Goal: Transaction & Acquisition: Book appointment/travel/reservation

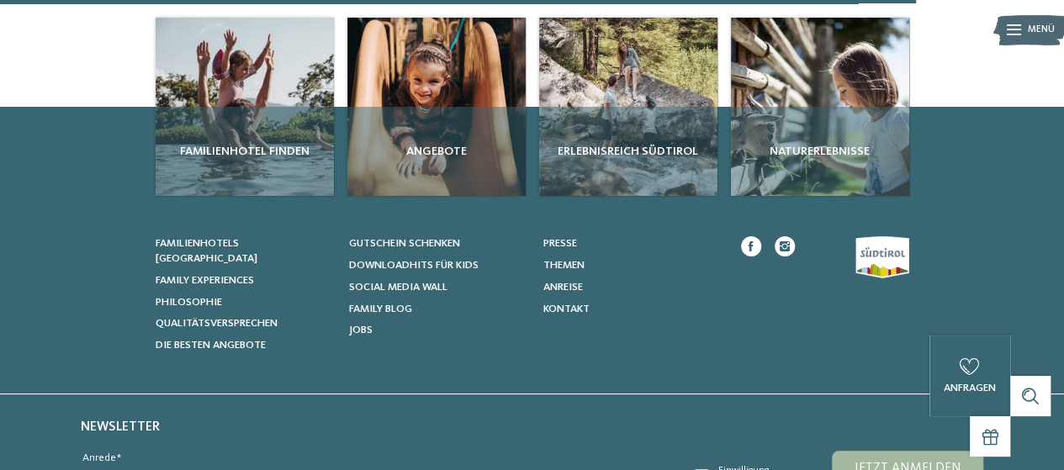
scroll to position [1262, 0]
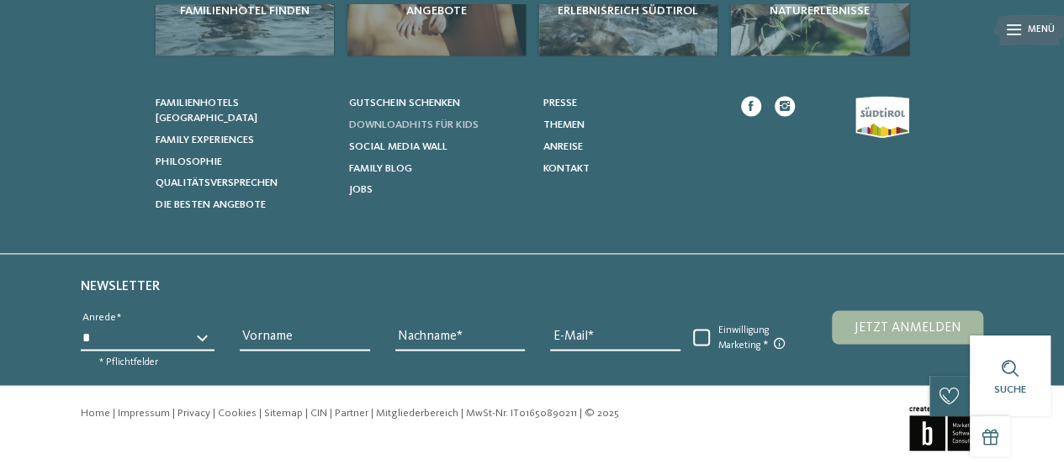
click at [435, 121] on span "Downloadhits für Kids" at bounding box center [414, 124] width 130 height 11
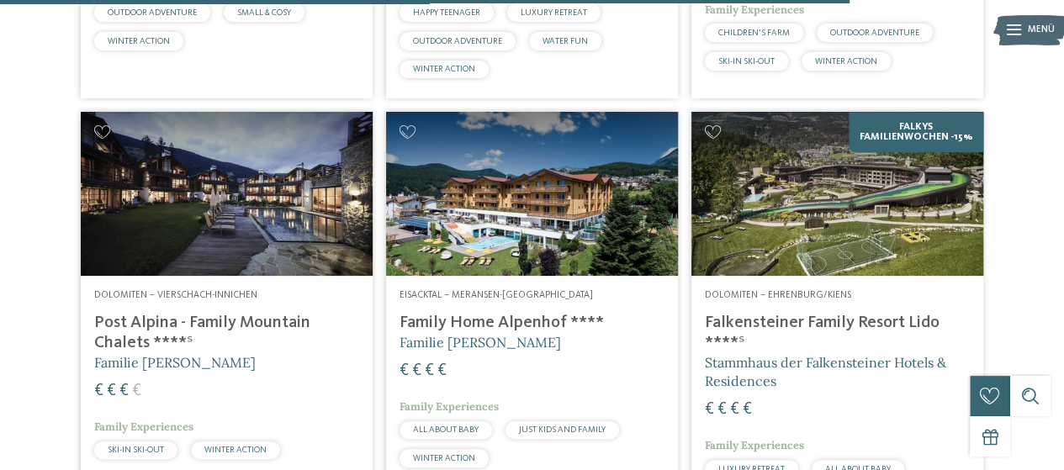
scroll to position [3645, 0]
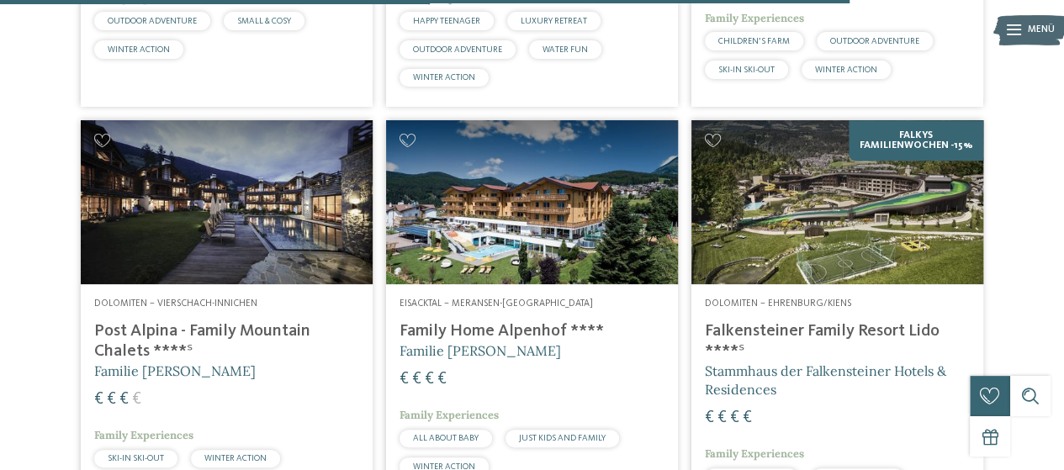
click at [744, 351] on h4 "Falkensteiner Family Resort Lido ****ˢ" at bounding box center [837, 341] width 265 height 40
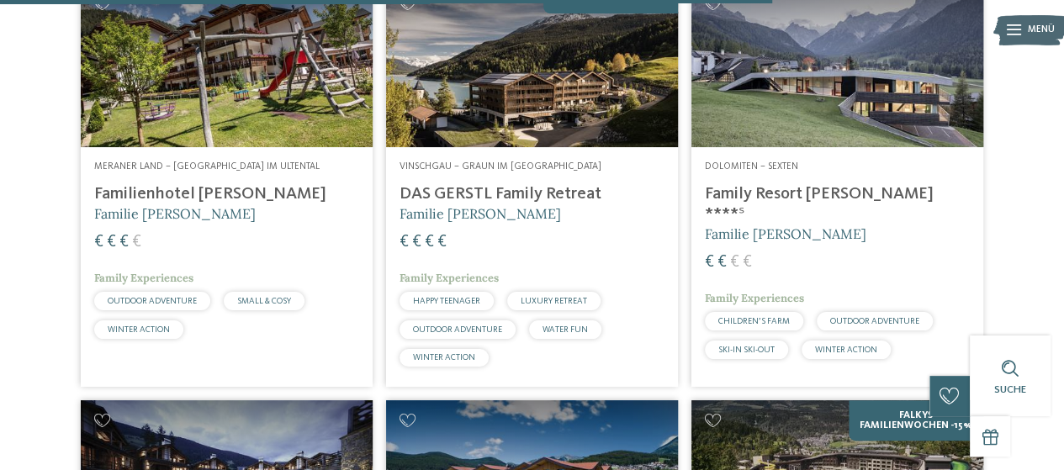
scroll to position [3224, 0]
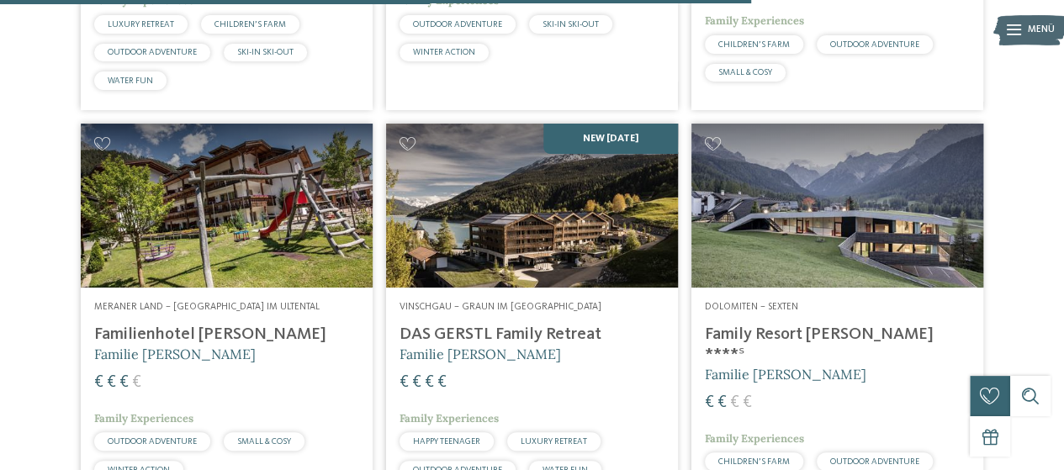
click at [820, 225] on img at bounding box center [837, 206] width 292 height 164
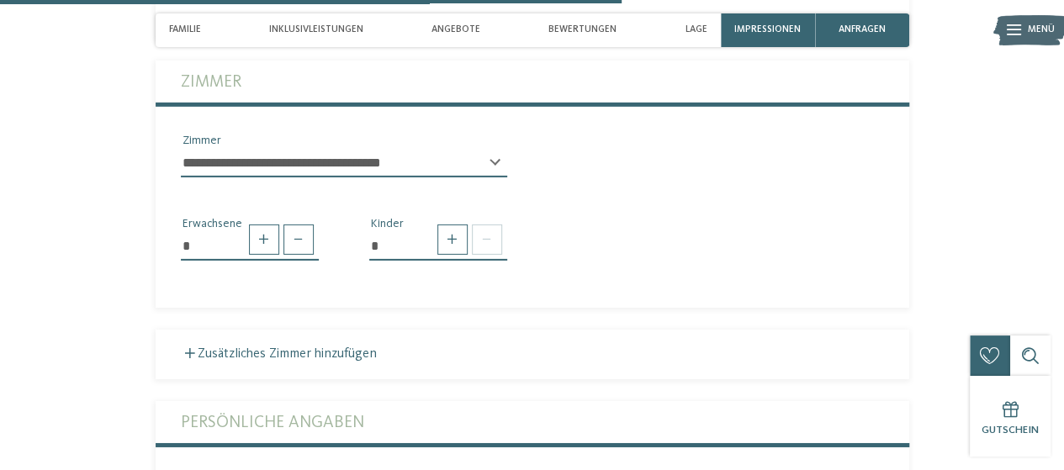
scroll to position [2663, 0]
